Goal: Book appointment/travel/reservation

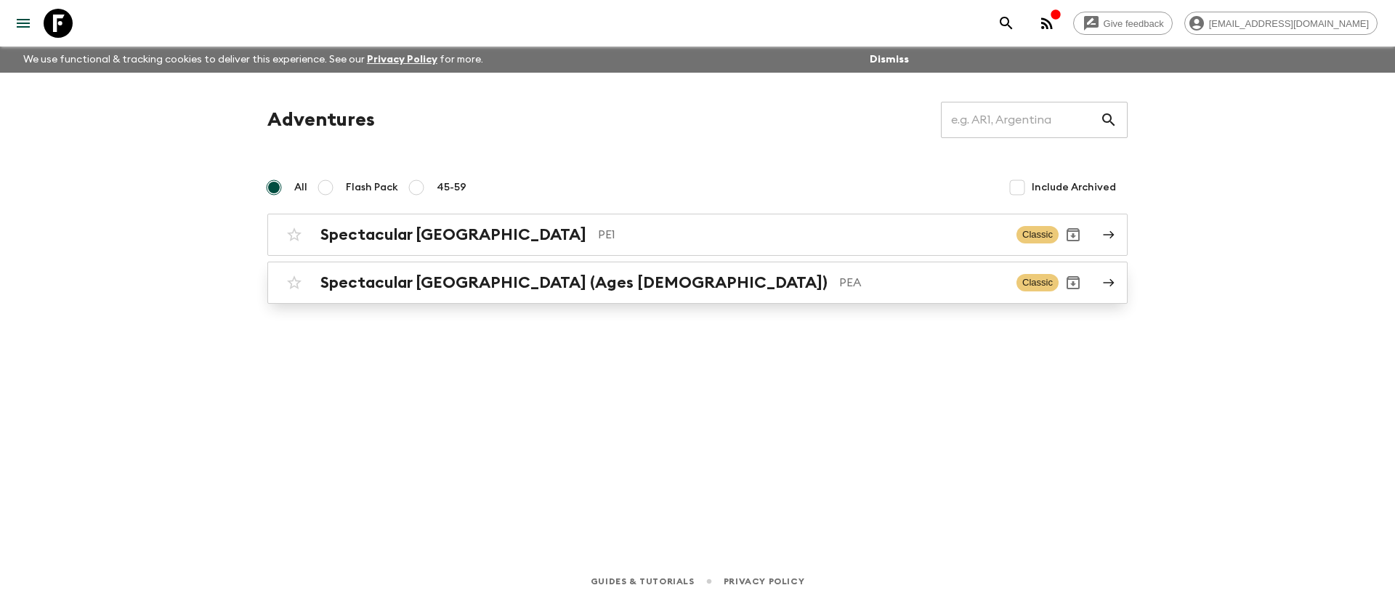
click at [424, 284] on h2 "Spectacular [GEOGRAPHIC_DATA] (Ages [DEMOGRAPHIC_DATA])" at bounding box center [573, 282] width 507 height 19
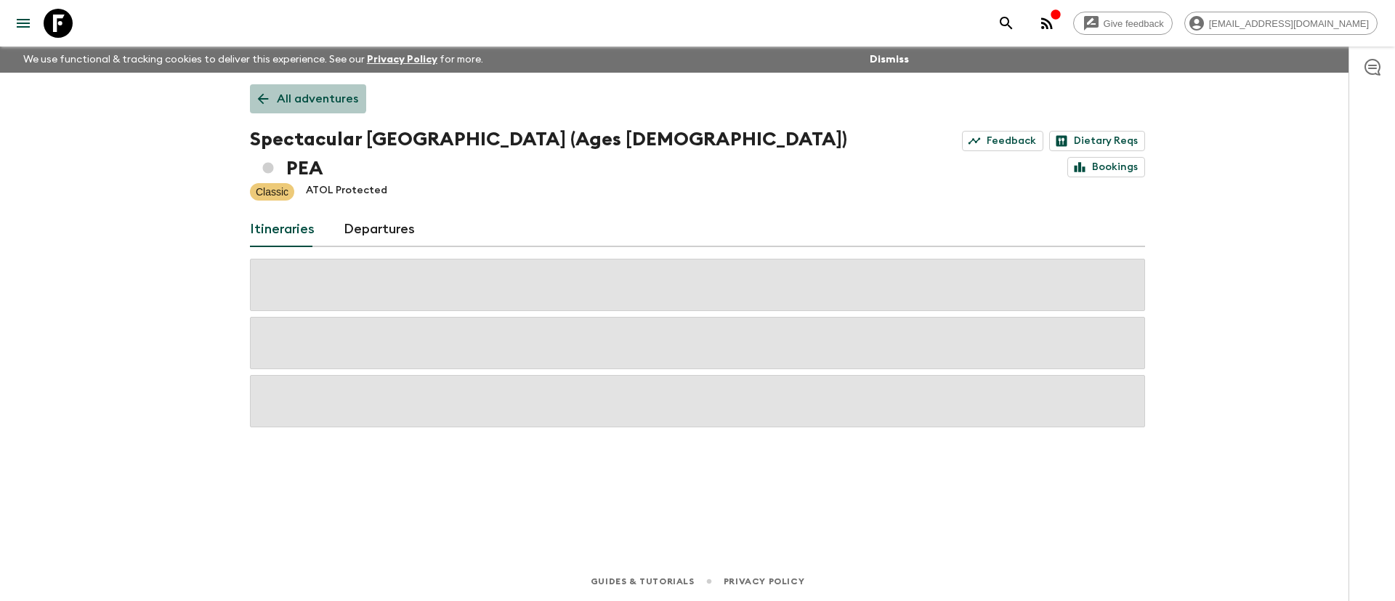
click at [307, 94] on p "All adventures" at bounding box center [317, 98] width 81 height 17
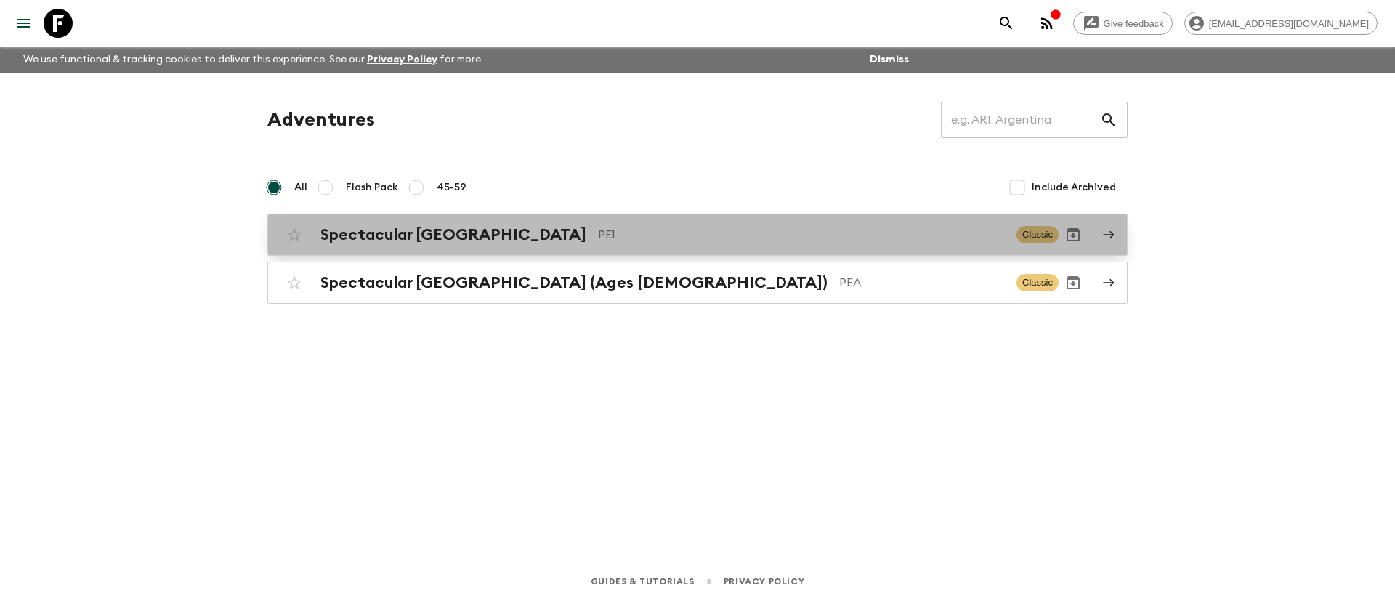
click at [437, 243] on h2 "Spectacular [GEOGRAPHIC_DATA]" at bounding box center [453, 234] width 266 height 19
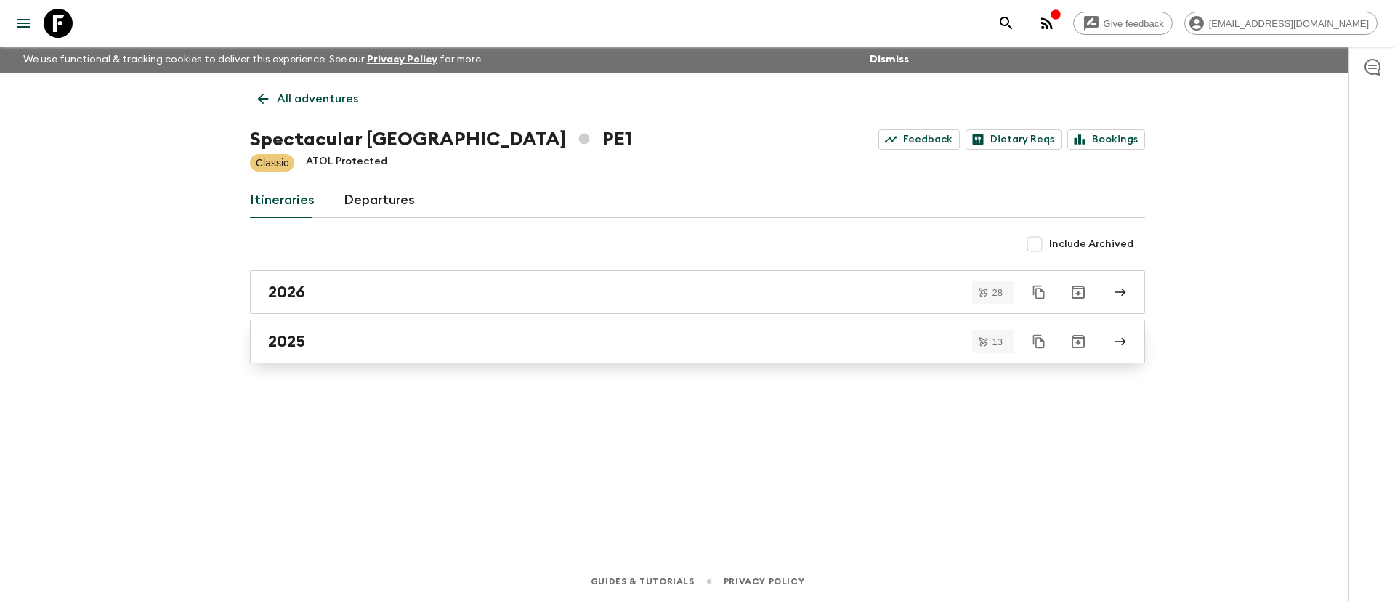
click at [466, 340] on div "2025" at bounding box center [683, 341] width 831 height 19
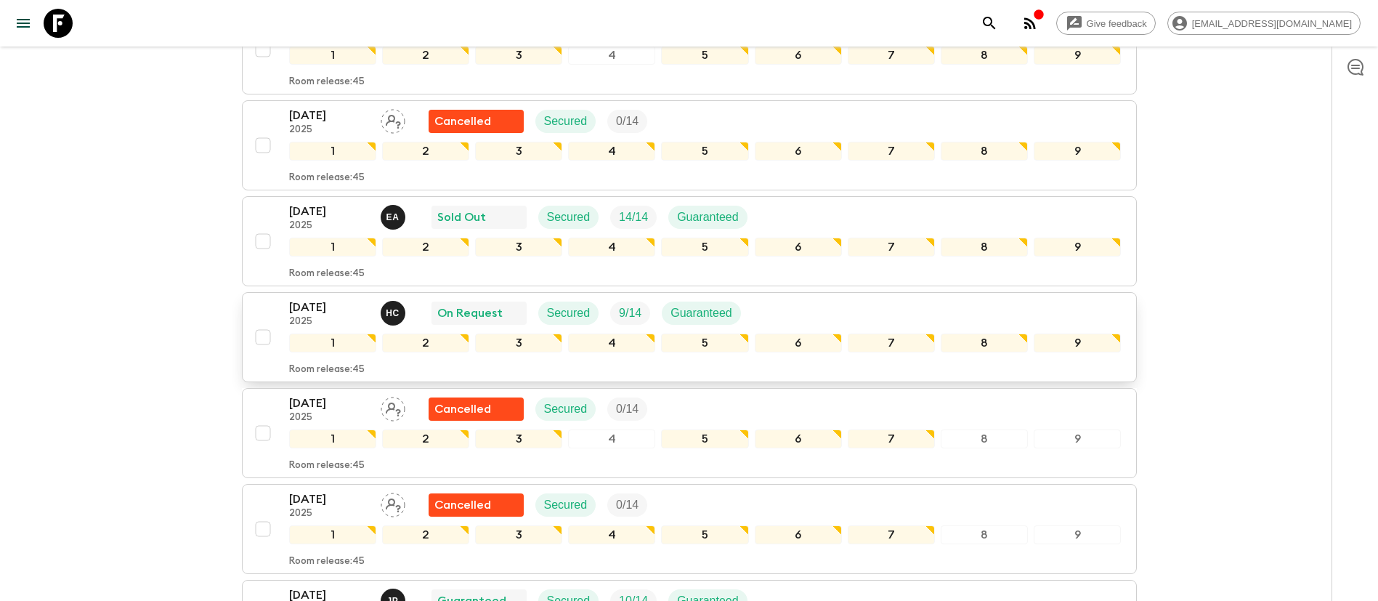
scroll to position [545, 0]
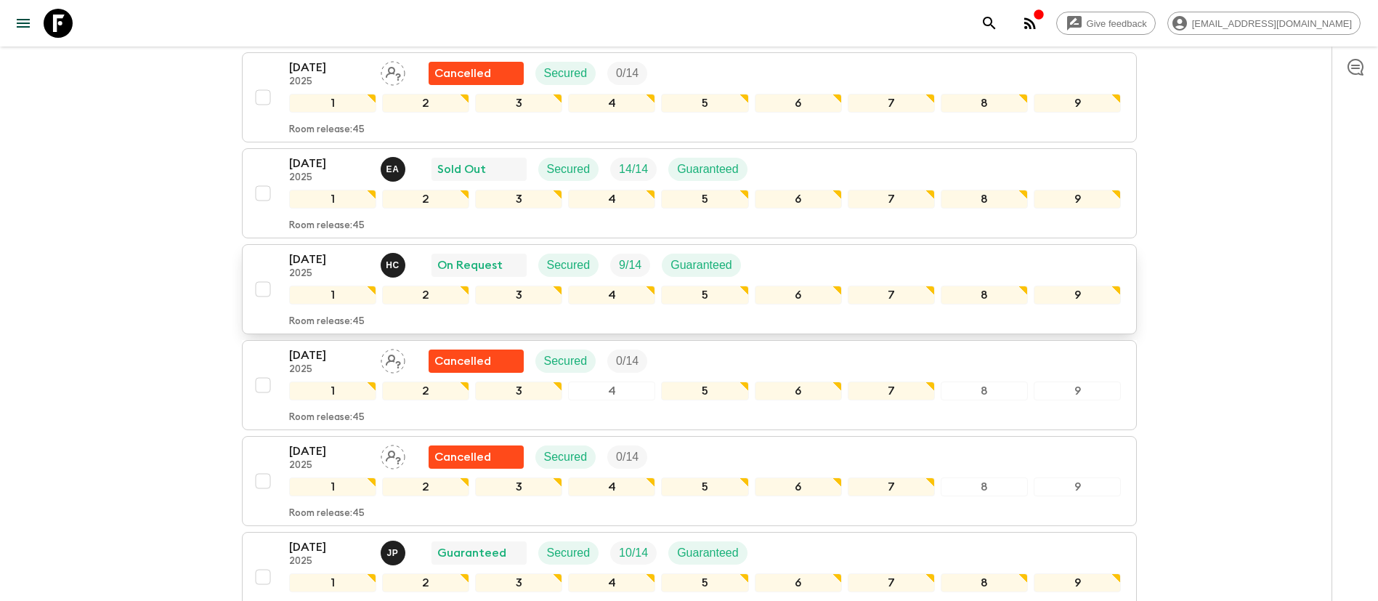
click at [999, 260] on div "[DATE] 2025 H C On Request Secured 9 / 14 Guaranteed" at bounding box center [705, 265] width 833 height 29
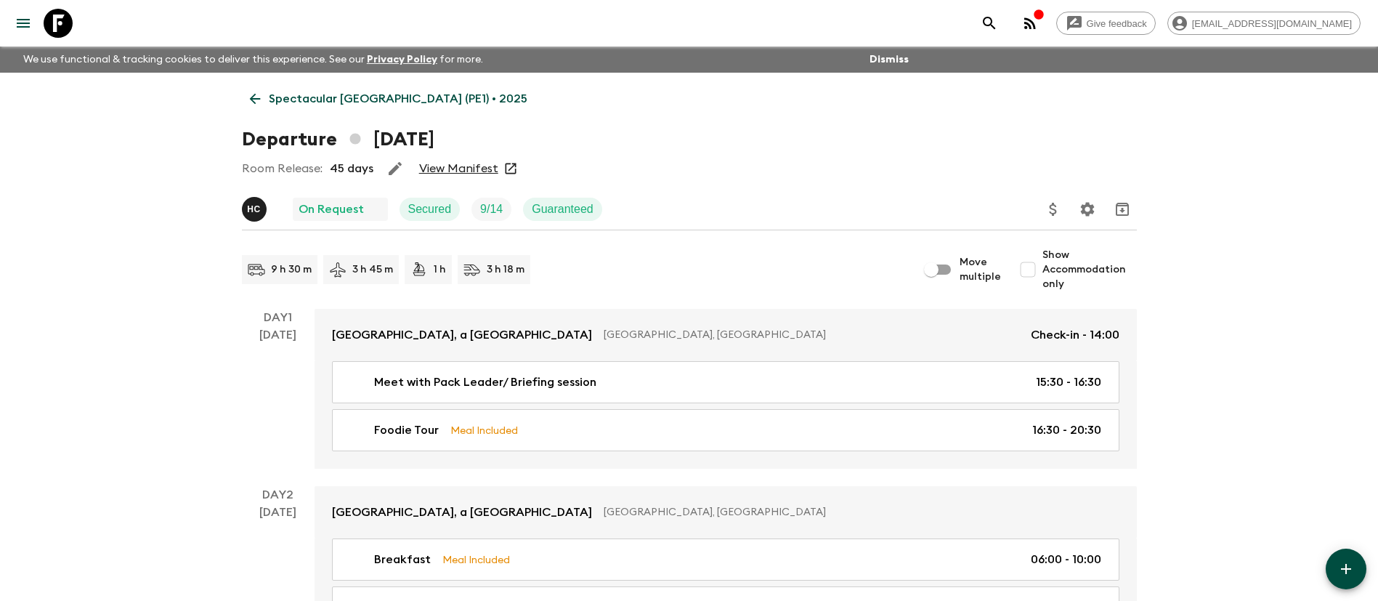
click at [334, 105] on p "Spectacular [GEOGRAPHIC_DATA] (PE1) • 2025" at bounding box center [398, 98] width 259 height 17
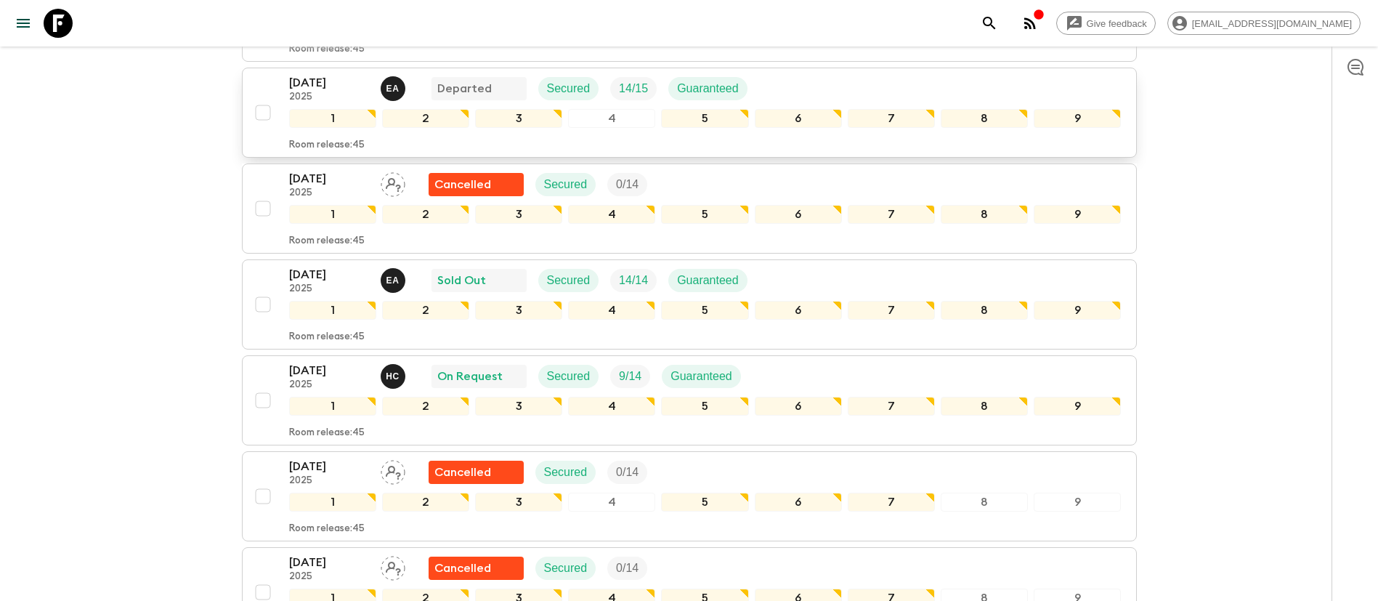
scroll to position [436, 0]
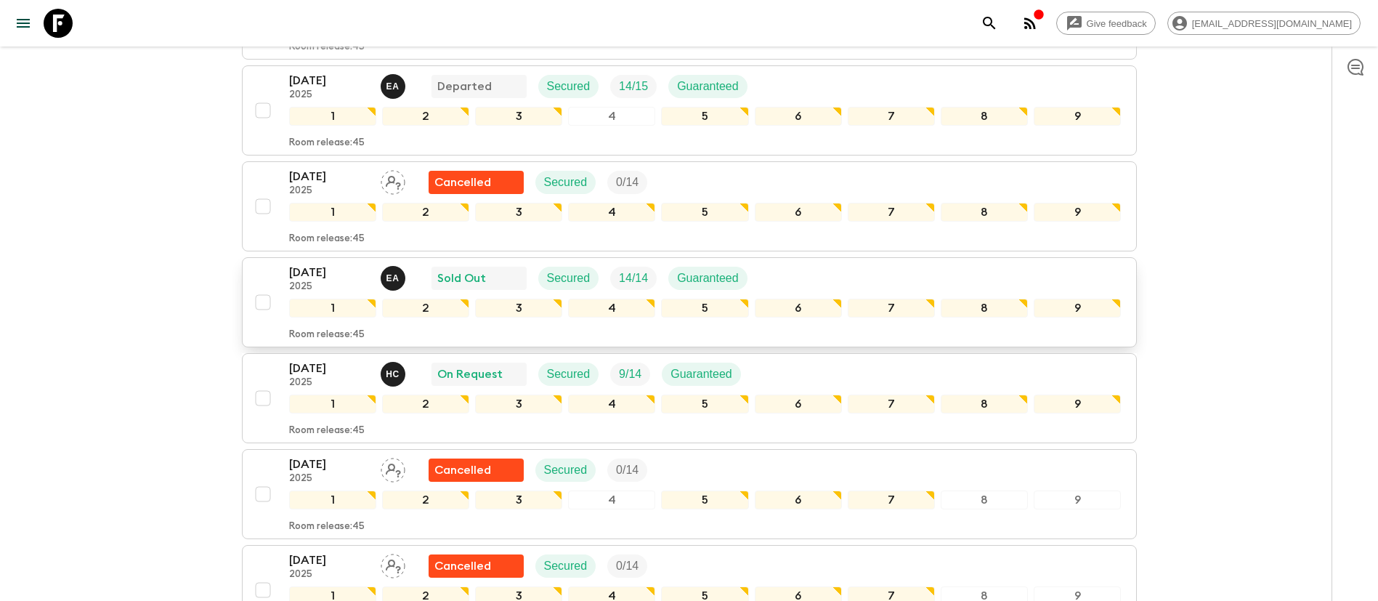
click at [811, 274] on div "[DATE] 2025 E A Sold Out Secured 14 / 14 Guaranteed" at bounding box center [705, 278] width 833 height 29
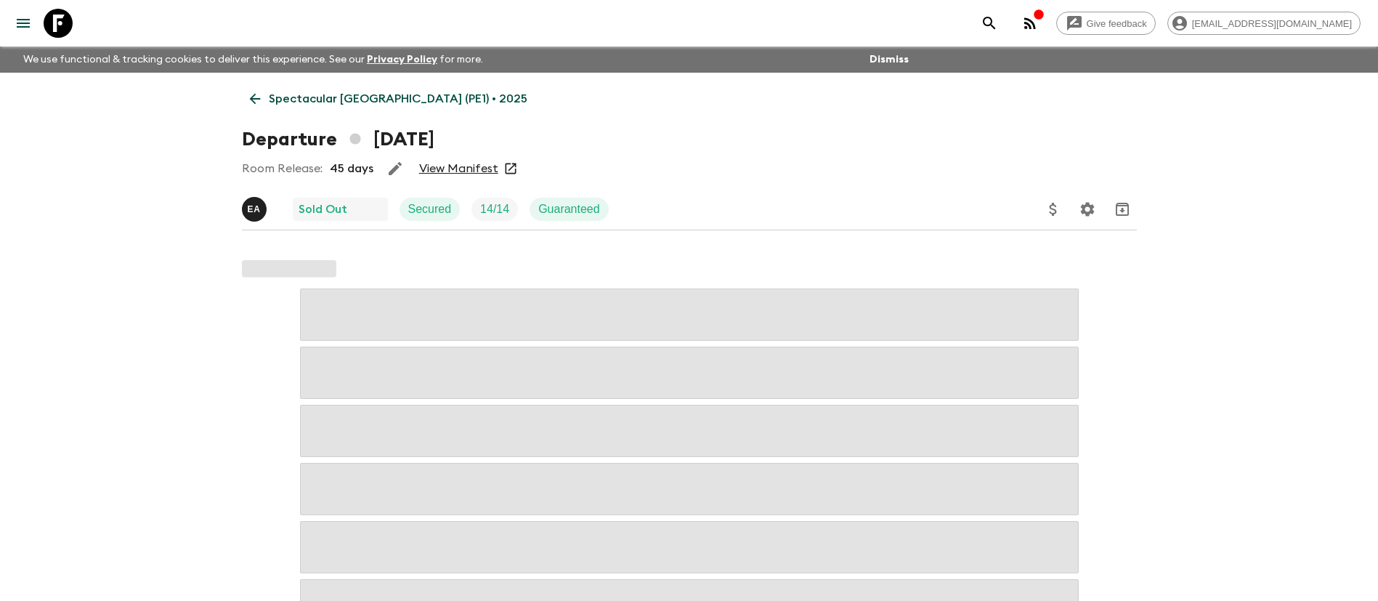
click at [451, 164] on link "View Manifest" at bounding box center [458, 168] width 79 height 15
